Goal: Task Accomplishment & Management: Use online tool/utility

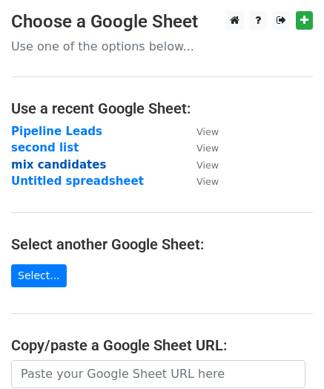
click at [50, 170] on strong "mix candidates" at bounding box center [58, 164] width 95 height 13
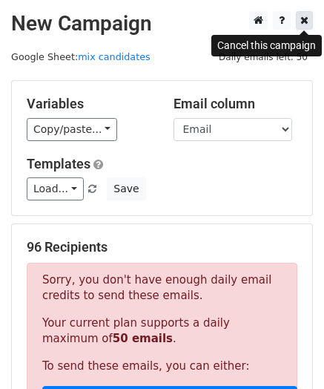
click at [301, 16] on icon at bounding box center [305, 20] width 8 height 10
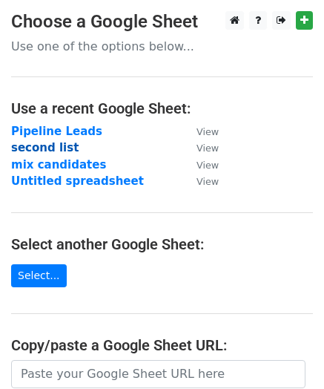
click at [55, 143] on strong "second list" at bounding box center [45, 147] width 68 height 13
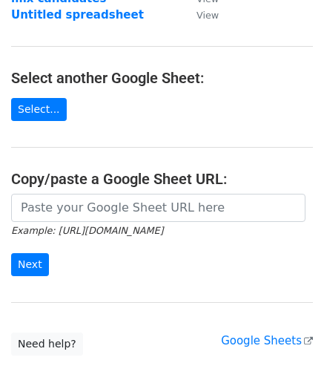
scroll to position [167, 0]
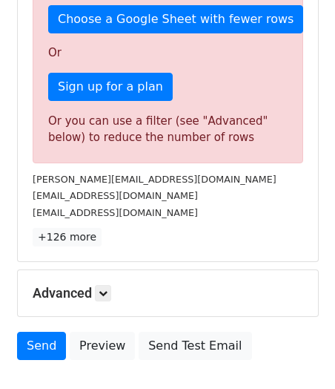
scroll to position [381, 0]
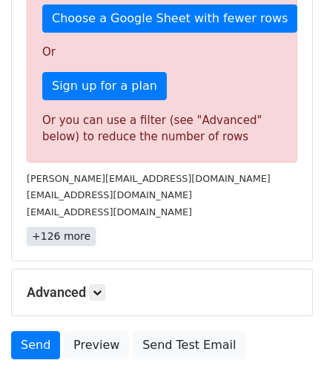
click at [57, 236] on link "+126 more" at bounding box center [61, 236] width 69 height 19
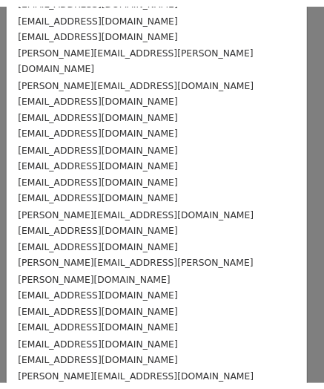
scroll to position [1900, 0]
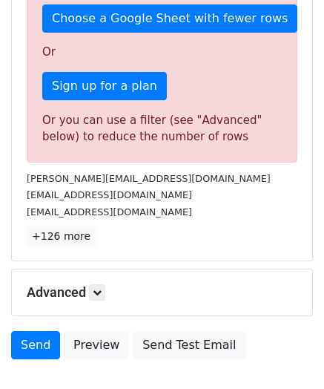
scroll to position [478, 0]
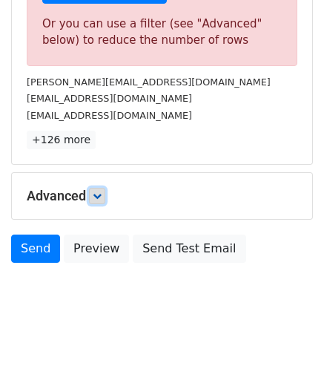
click at [99, 199] on icon at bounding box center [97, 195] width 9 height 9
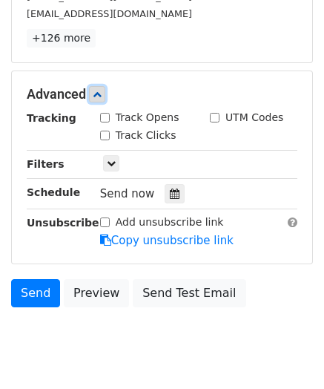
scroll to position [582, 0]
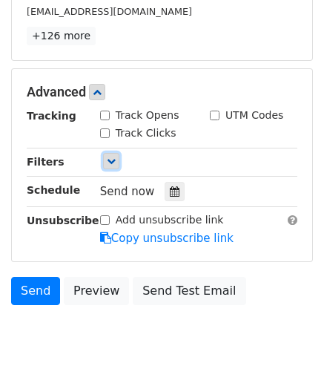
click at [109, 157] on icon at bounding box center [111, 161] width 9 height 9
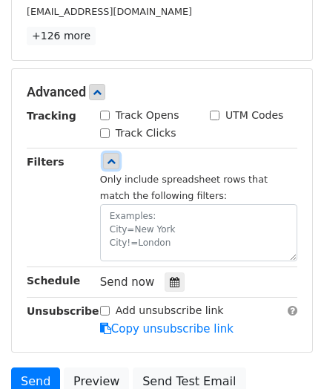
click at [114, 166] on link at bounding box center [111, 161] width 16 height 16
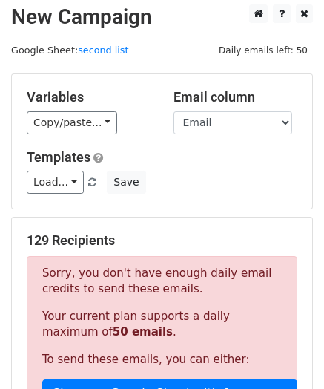
scroll to position [0, 0]
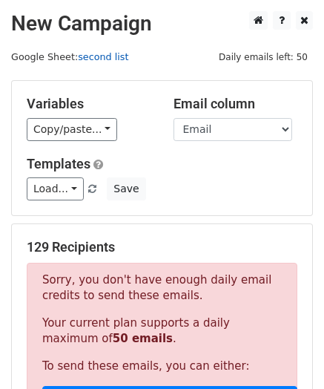
click at [94, 53] on link "second list" at bounding box center [103, 56] width 50 height 11
click at [255, 54] on span "Daily emails left: 50" at bounding box center [263, 57] width 99 height 16
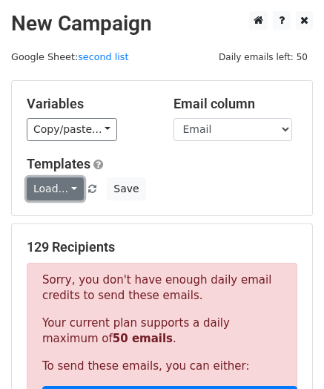
click at [68, 192] on link "Load..." at bounding box center [55, 188] width 57 height 23
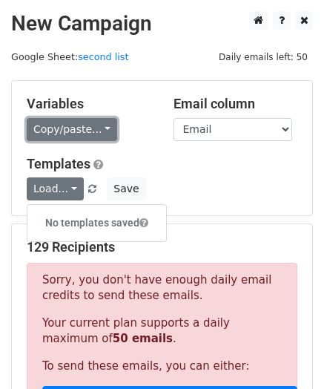
click at [96, 139] on link "Copy/paste..." at bounding box center [72, 129] width 91 height 23
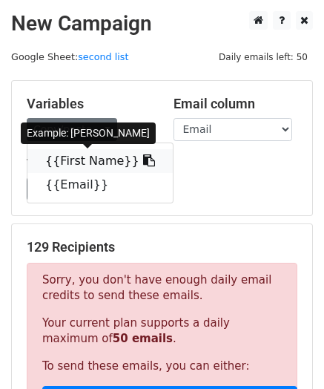
click at [97, 160] on link "{{First Name}}" at bounding box center [99, 161] width 145 height 24
copy div "aftab@doctors.org .uk"
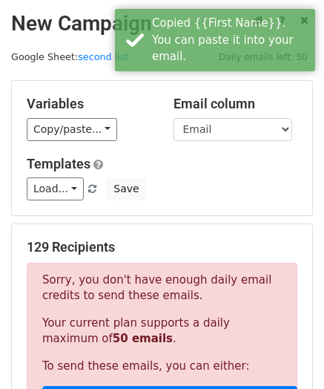
click at [145, 156] on h5 "Templates" at bounding box center [162, 164] width 271 height 16
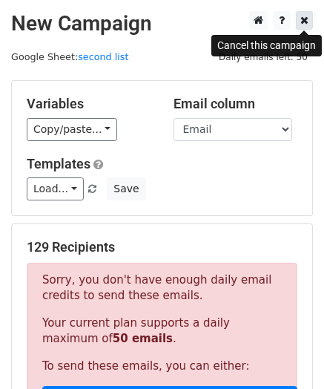
click at [304, 18] on icon at bounding box center [305, 20] width 8 height 10
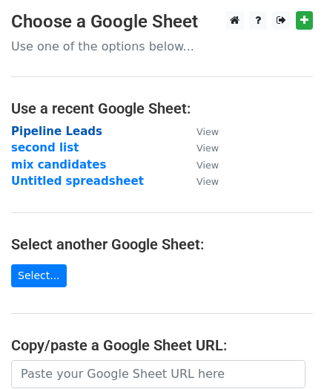
click at [59, 134] on strong "Pipeline Leads" at bounding box center [56, 131] width 91 height 13
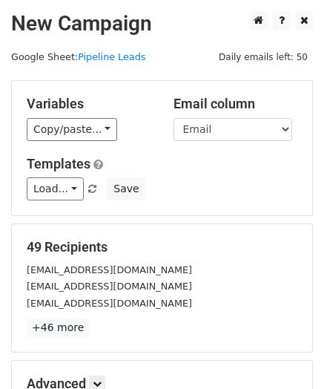
scroll to position [188, 0]
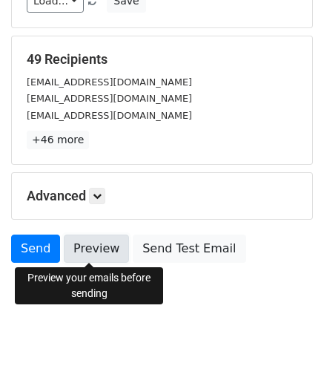
click at [86, 247] on link "Preview" at bounding box center [96, 249] width 65 height 28
click at [96, 237] on link "Preview" at bounding box center [96, 249] width 65 height 28
click at [88, 255] on link "Preview" at bounding box center [96, 249] width 65 height 28
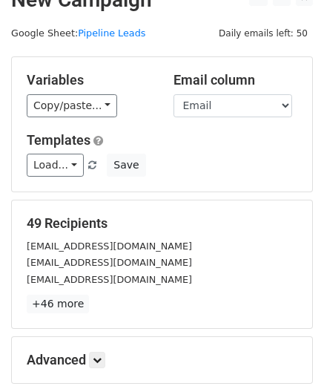
scroll to position [0, 0]
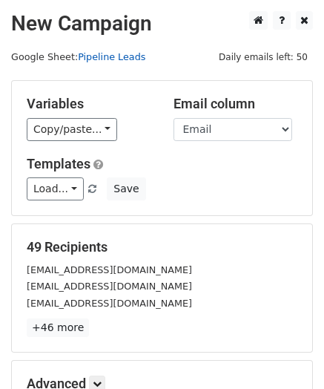
click at [99, 56] on link "Pipeline Leads" at bounding box center [112, 56] width 68 height 11
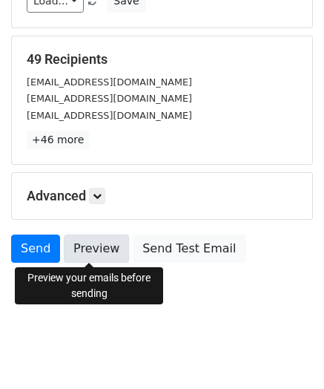
click at [88, 250] on link "Preview" at bounding box center [96, 249] width 65 height 28
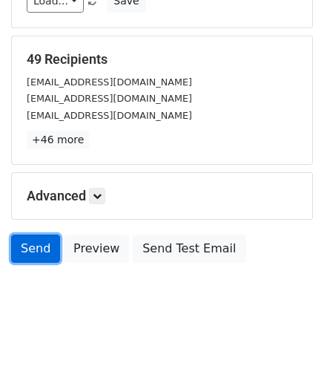
click at [39, 249] on link "Send" at bounding box center [35, 249] width 49 height 28
